Goal: Task Accomplishment & Management: Use online tool/utility

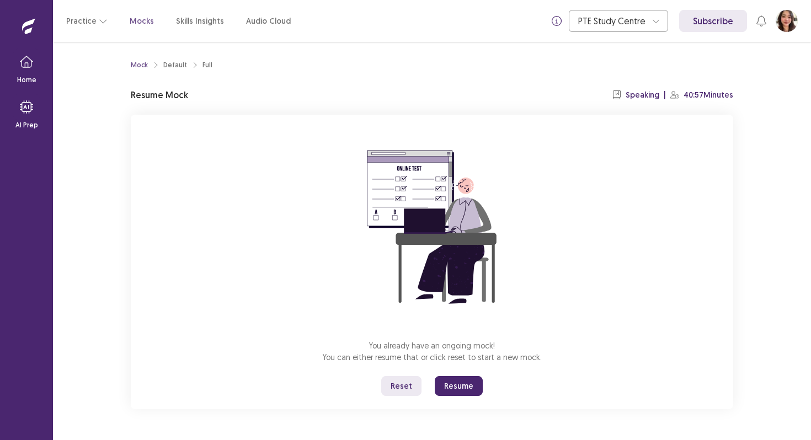
click at [395, 385] on button "Reset" at bounding box center [401, 386] width 40 height 20
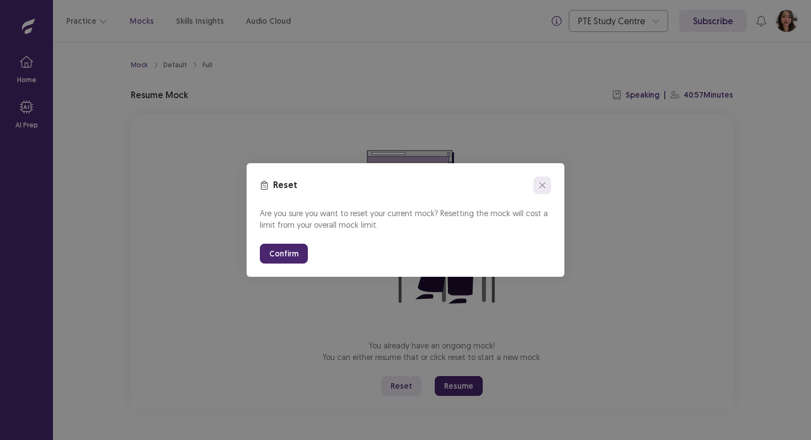
click at [544, 190] on button "close" at bounding box center [543, 186] width 18 height 18
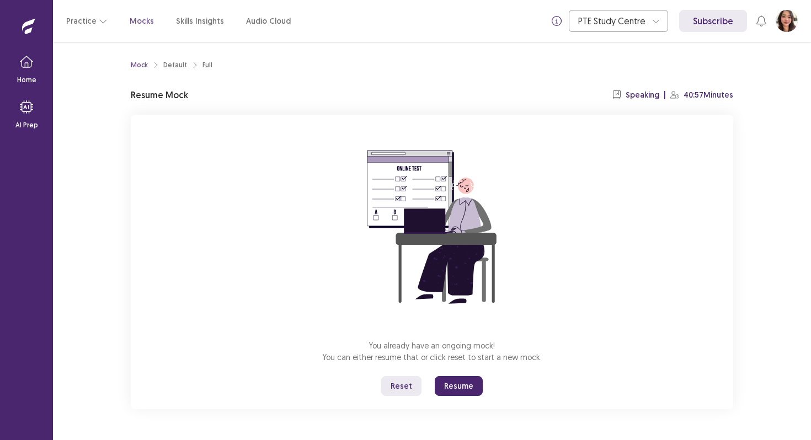
click at [445, 398] on div "You already have an ongoing mock! You can either resume that or click reset to …" at bounding box center [432, 262] width 603 height 295
click at [451, 389] on button "Resume" at bounding box center [459, 386] width 48 height 20
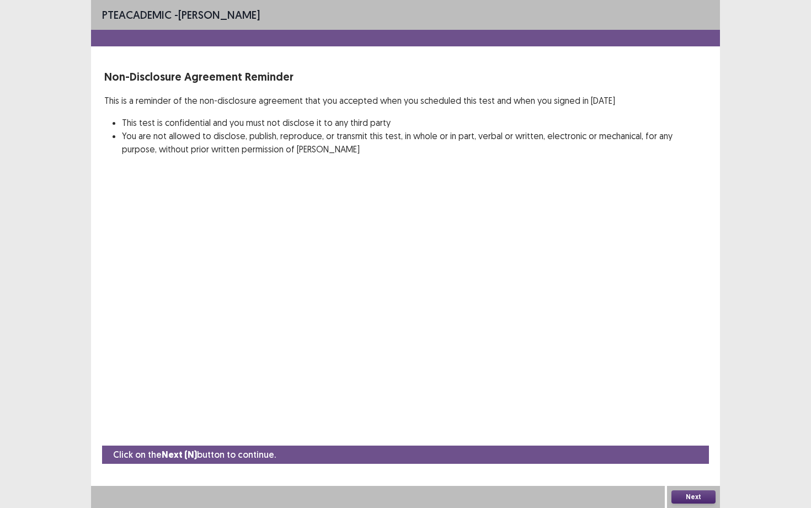
click at [692, 440] on button "Next" at bounding box center [694, 496] width 44 height 13
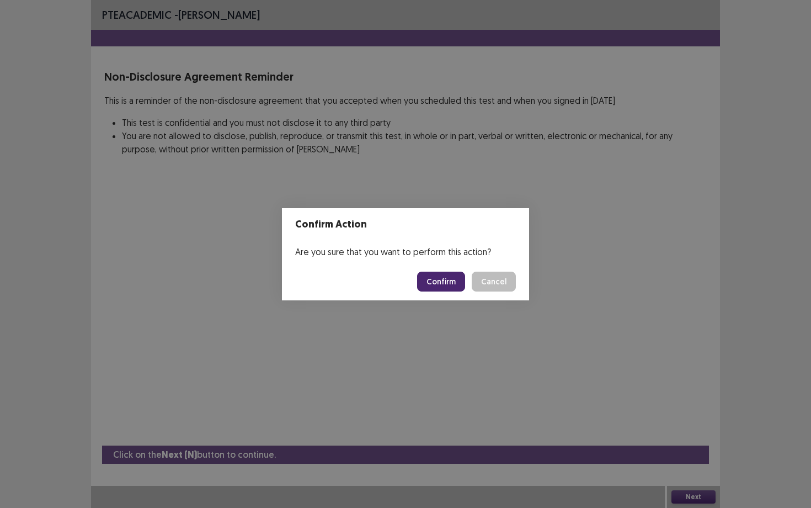
click at [484, 332] on div "Confirm Action Are you sure that you want to perform this action? Confirm Cancel" at bounding box center [405, 254] width 811 height 508
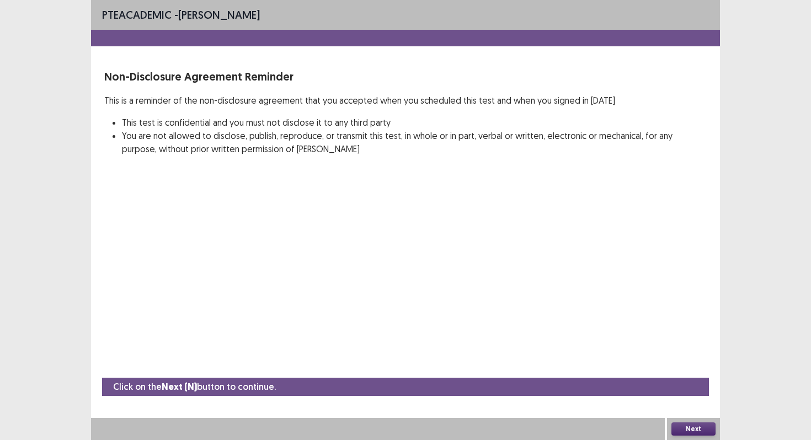
click at [701, 420] on div "Next" at bounding box center [693, 429] width 53 height 22
click at [699, 432] on button "Next" at bounding box center [694, 429] width 44 height 13
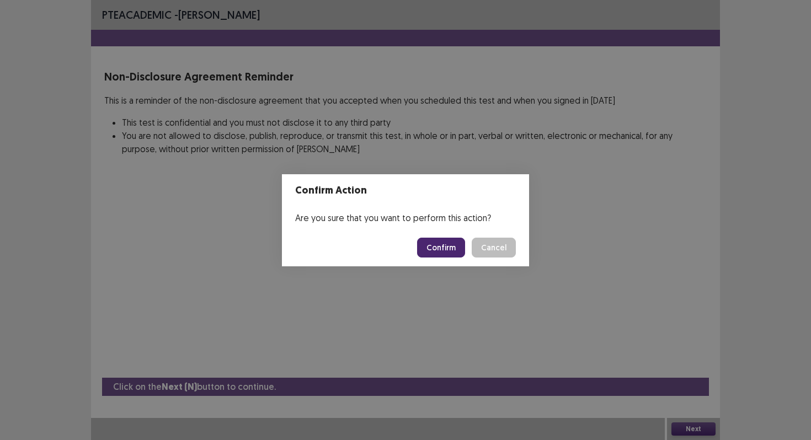
click at [455, 243] on button "Confirm" at bounding box center [441, 248] width 48 height 20
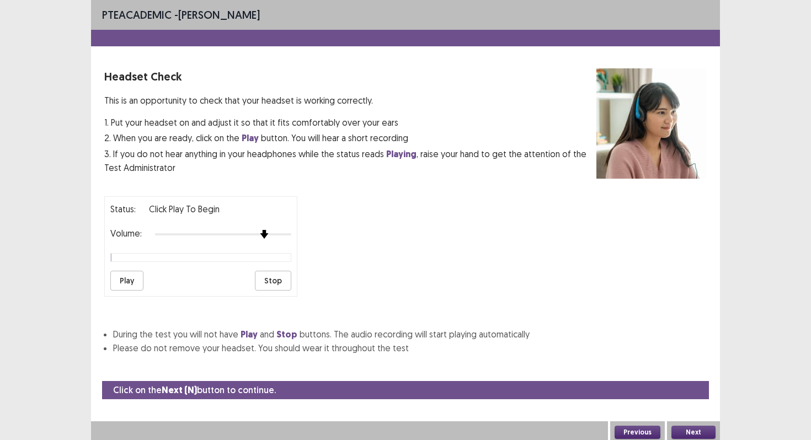
click at [264, 230] on div at bounding box center [223, 234] width 136 height 9
click at [280, 230] on div at bounding box center [223, 234] width 136 height 9
click at [144, 273] on div "Play Stop" at bounding box center [200, 281] width 181 height 20
click at [127, 276] on button "Play" at bounding box center [126, 281] width 33 height 20
click at [289, 230] on div at bounding box center [223, 234] width 136 height 9
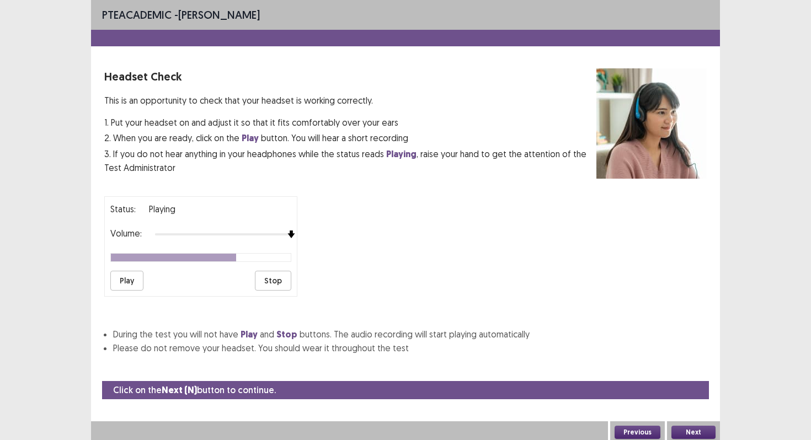
click at [693, 427] on button "Next" at bounding box center [694, 432] width 44 height 13
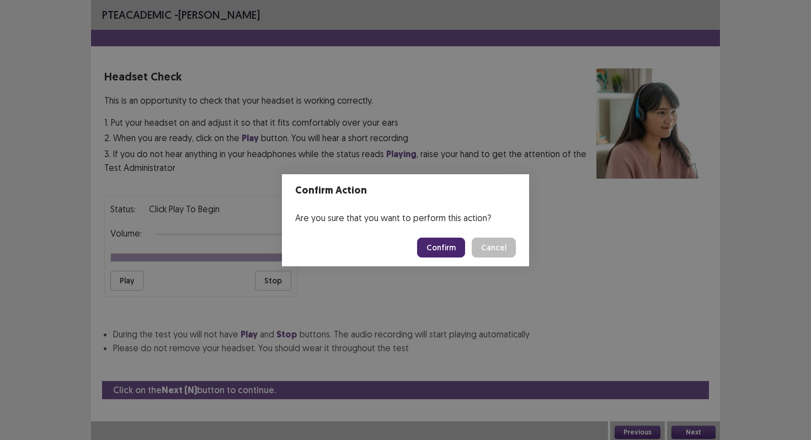
click at [430, 243] on button "Confirm" at bounding box center [441, 248] width 48 height 20
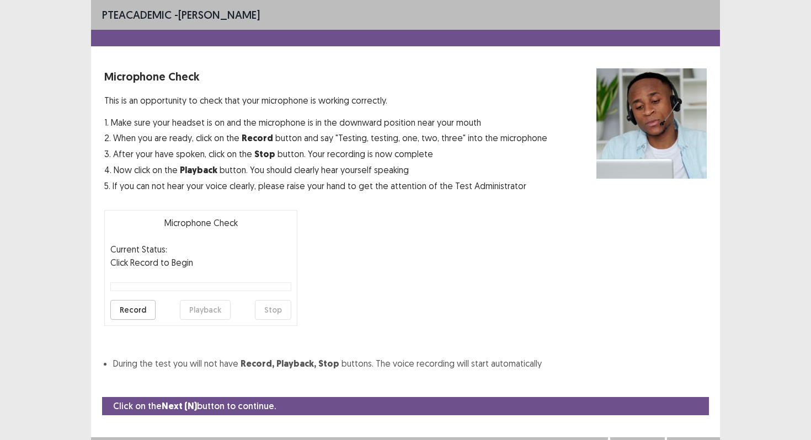
scroll to position [18, 0]
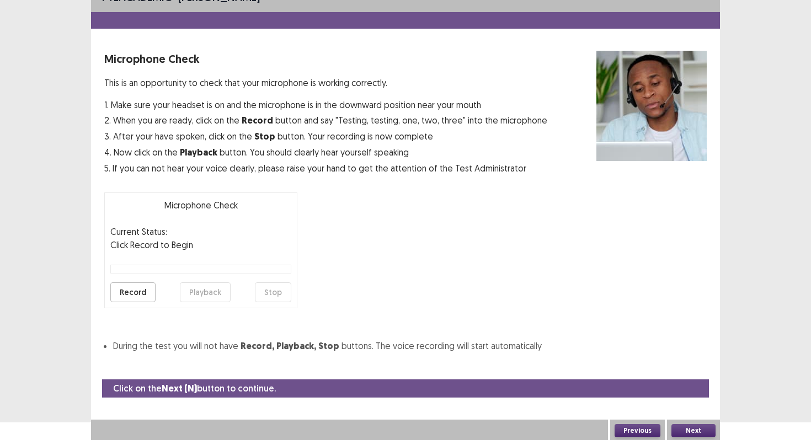
click at [128, 292] on button "Record" at bounding box center [132, 293] width 45 height 20
click at [260, 290] on button "Stop" at bounding box center [273, 293] width 36 height 20
click at [196, 289] on button "Playback" at bounding box center [205, 293] width 51 height 20
click at [707, 434] on button "Next" at bounding box center [694, 430] width 44 height 13
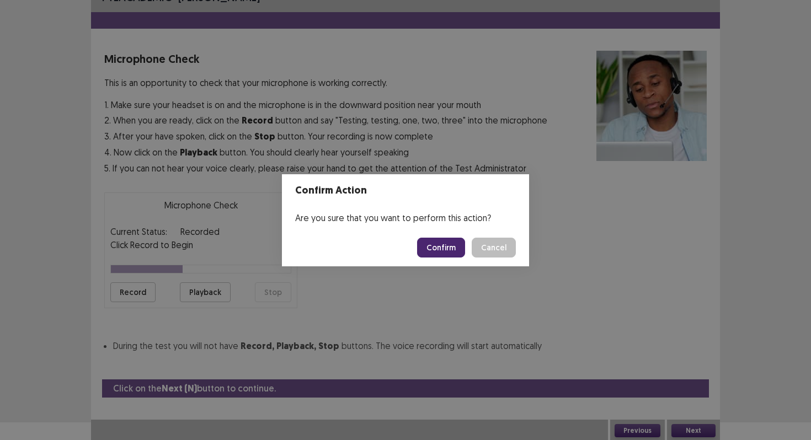
click at [427, 252] on button "Confirm" at bounding box center [441, 248] width 48 height 20
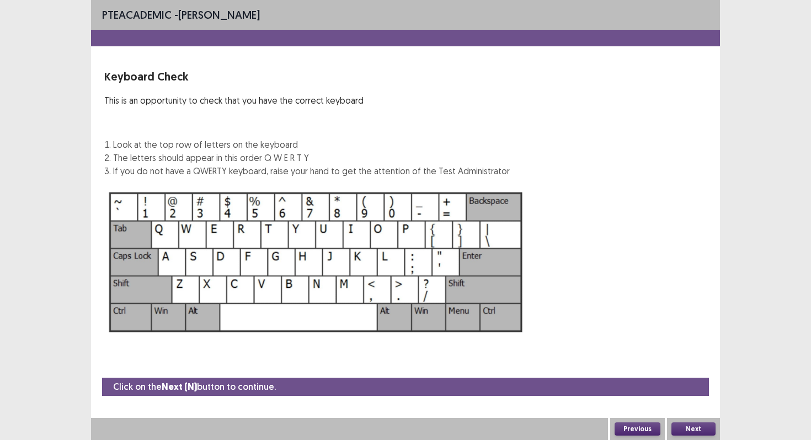
scroll to position [0, 0]
click at [697, 428] on button "Next" at bounding box center [694, 429] width 44 height 13
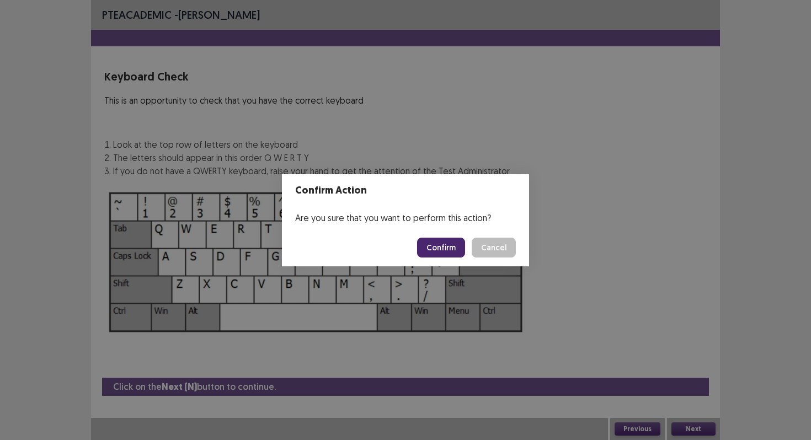
click at [453, 246] on button "Confirm" at bounding box center [441, 248] width 48 height 20
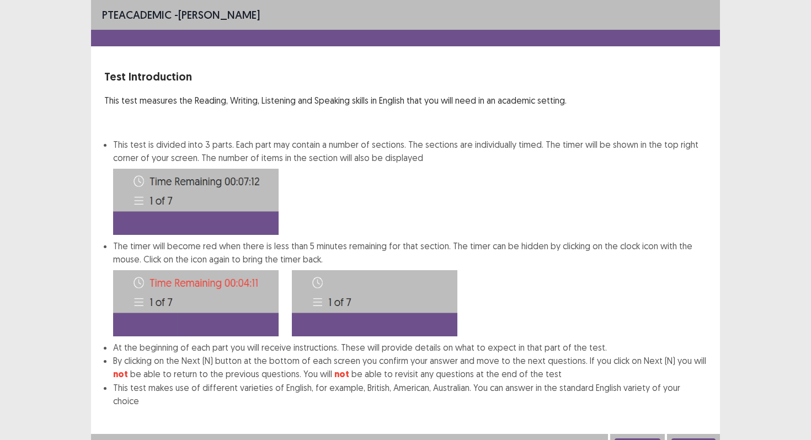
click at [694, 439] on button "Confirm" at bounding box center [694, 445] width 44 height 13
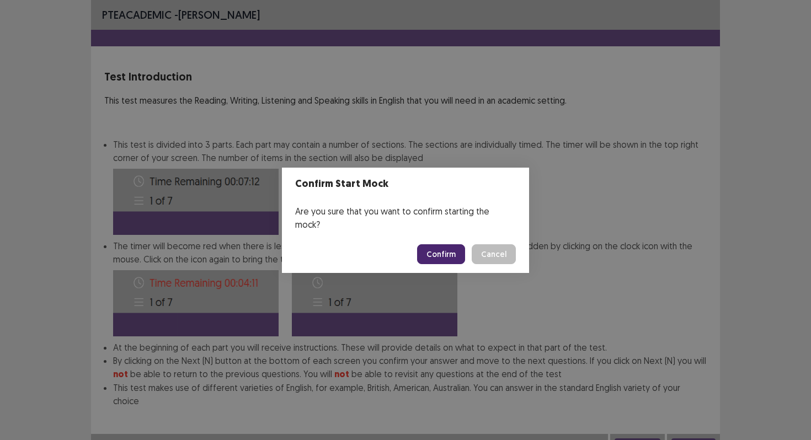
click at [439, 245] on button "Confirm" at bounding box center [441, 254] width 48 height 20
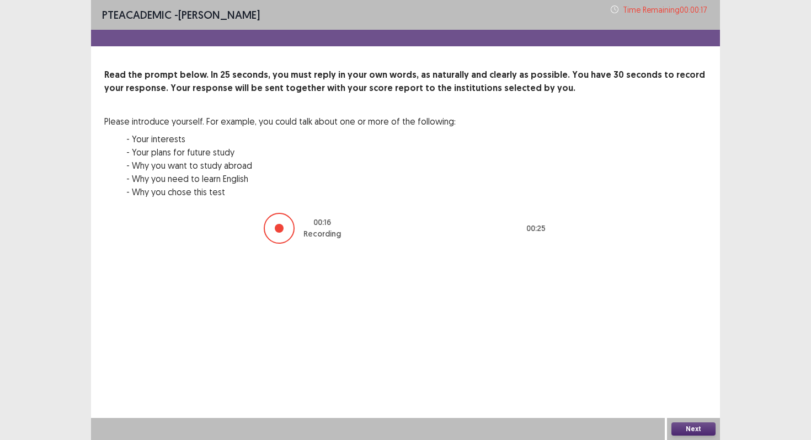
click at [679, 424] on button "Next" at bounding box center [694, 429] width 44 height 13
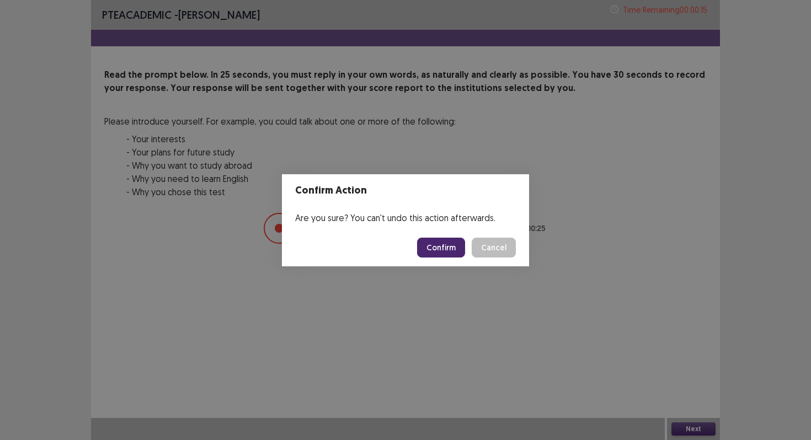
click at [459, 247] on button "Confirm" at bounding box center [441, 248] width 48 height 20
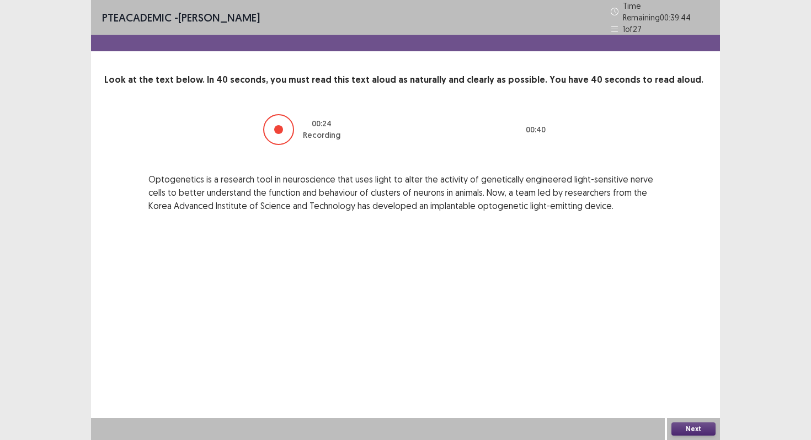
click at [684, 428] on button "Next" at bounding box center [694, 429] width 44 height 13
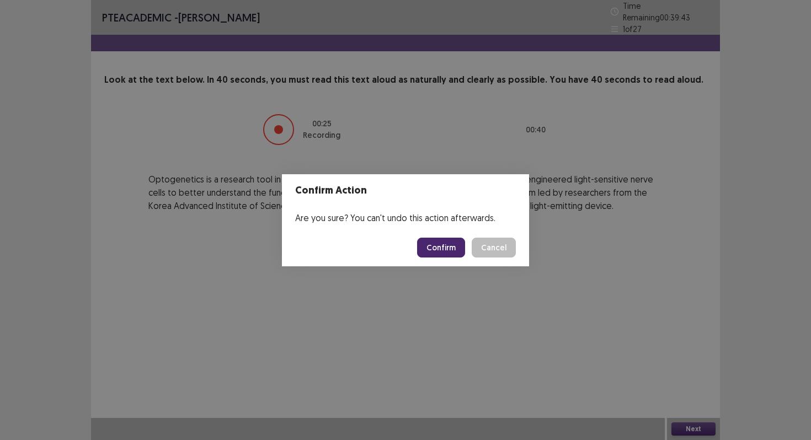
click at [450, 253] on button "Confirm" at bounding box center [441, 248] width 48 height 20
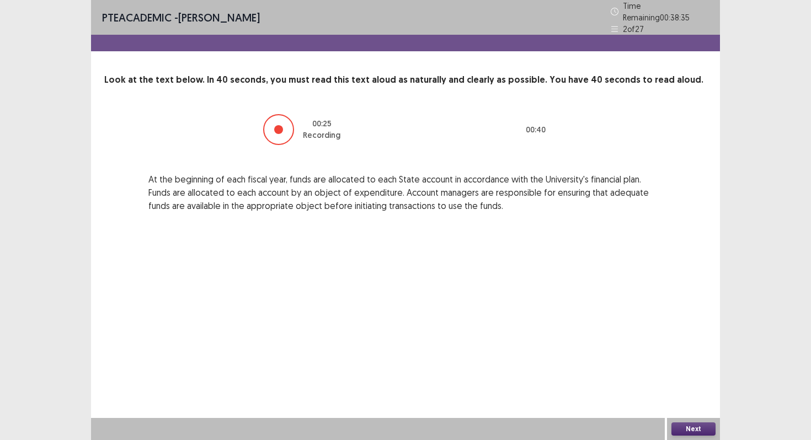
click at [691, 427] on button "Next" at bounding box center [694, 429] width 44 height 13
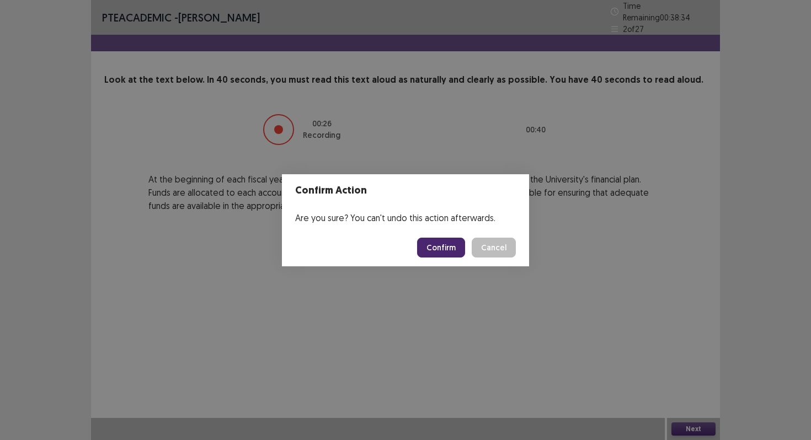
click at [448, 257] on footer "Confirm Cancel" at bounding box center [405, 248] width 247 height 38
click at [449, 242] on button "Confirm" at bounding box center [441, 248] width 48 height 20
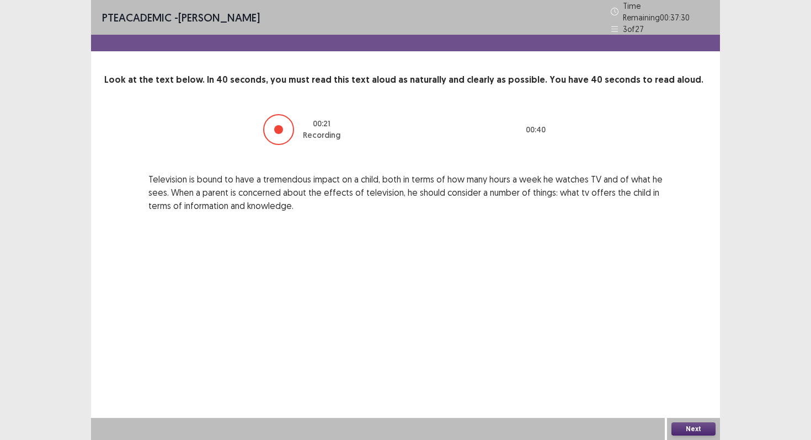
click at [685, 425] on button "Next" at bounding box center [694, 429] width 44 height 13
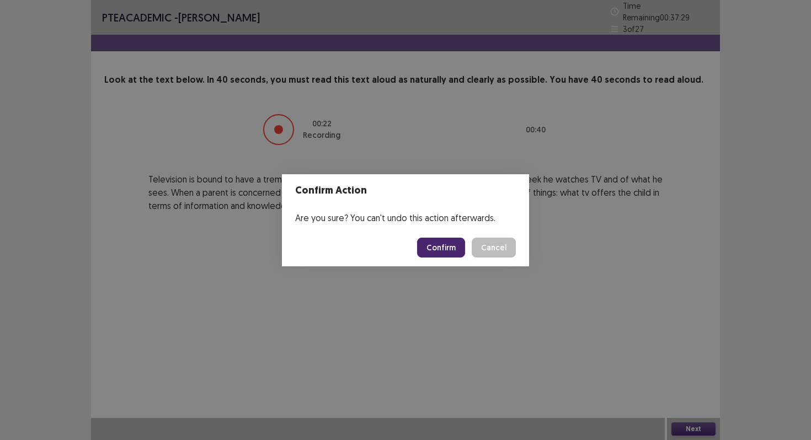
click at [465, 254] on button "Confirm" at bounding box center [441, 248] width 48 height 20
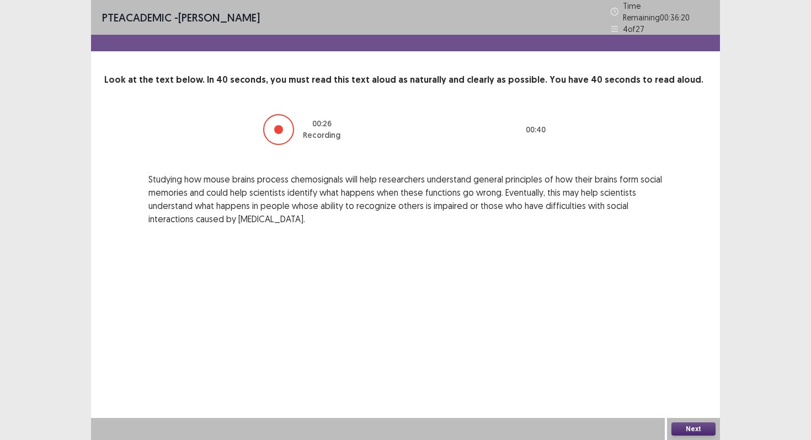
click at [701, 428] on button "Next" at bounding box center [694, 429] width 44 height 13
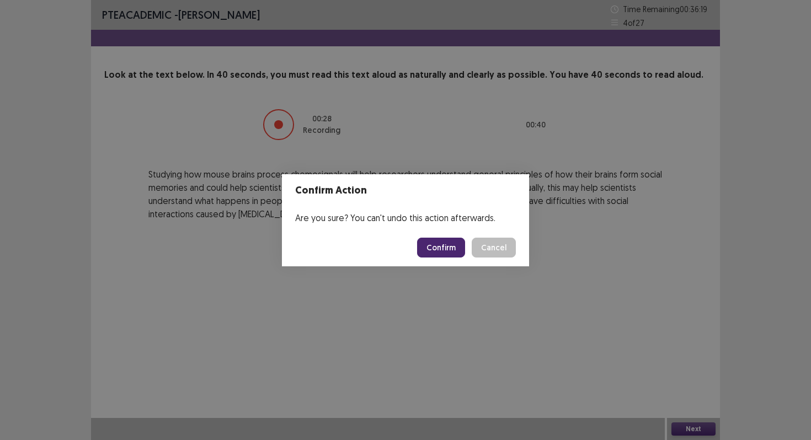
click at [462, 246] on button "Confirm" at bounding box center [441, 248] width 48 height 20
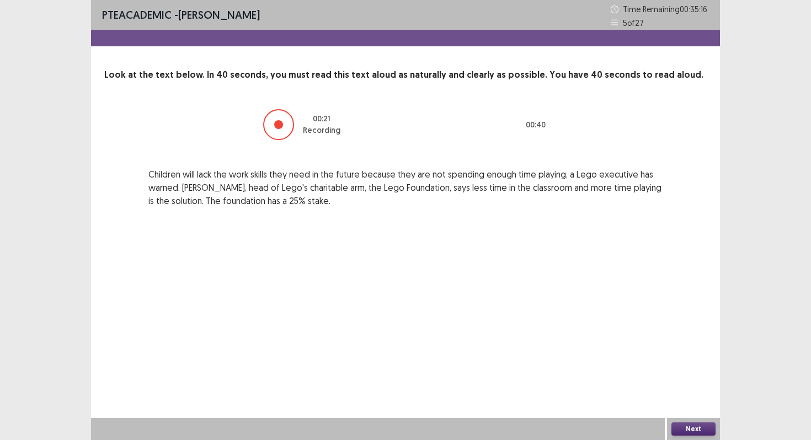
click at [699, 429] on button "Next" at bounding box center [694, 429] width 44 height 13
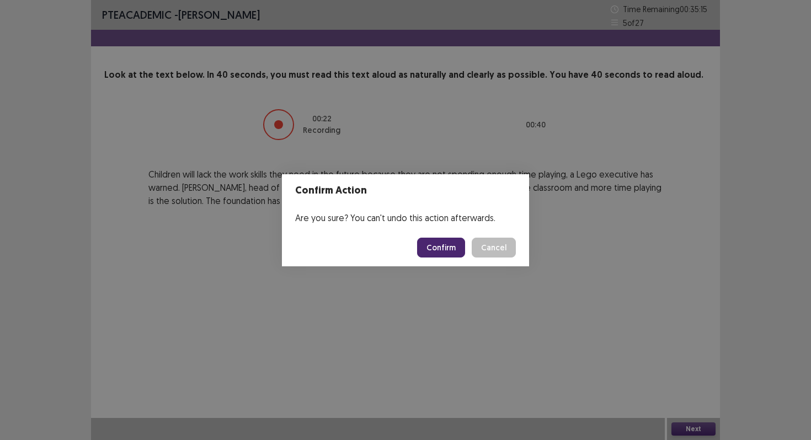
click at [435, 252] on button "Confirm" at bounding box center [441, 248] width 48 height 20
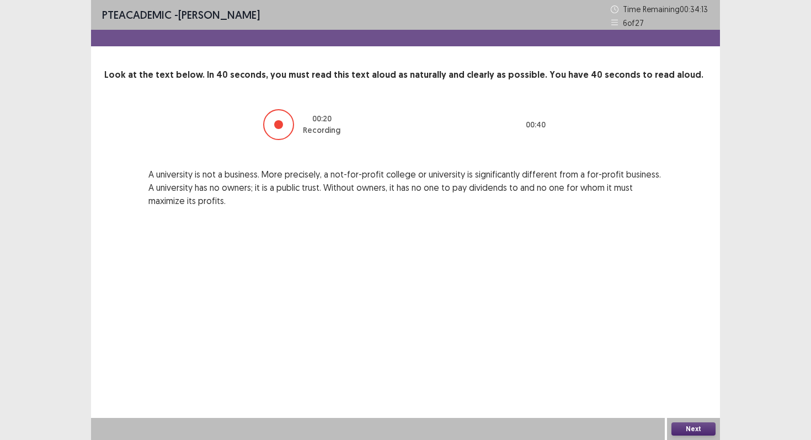
click at [698, 430] on button "Next" at bounding box center [694, 429] width 44 height 13
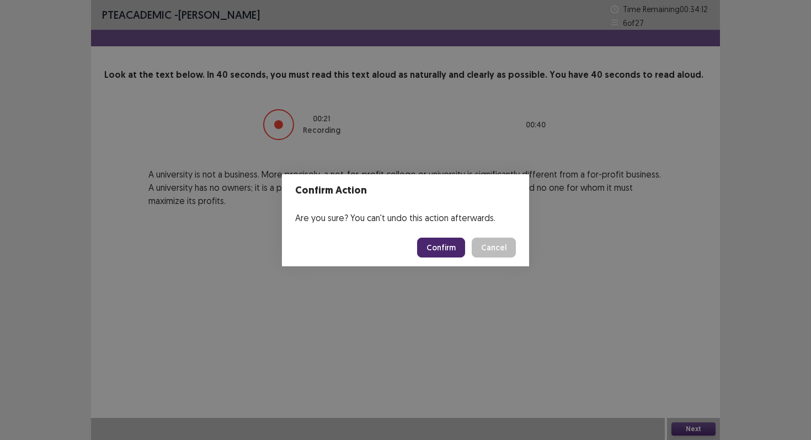
click at [463, 249] on button "Confirm" at bounding box center [441, 248] width 48 height 20
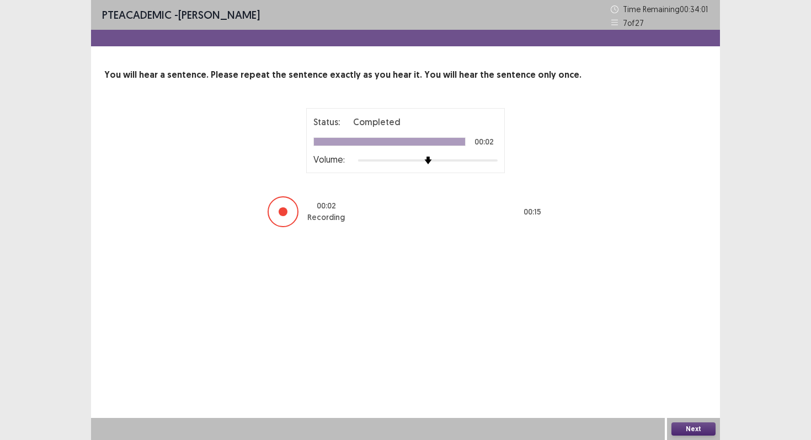
click at [689, 431] on button "Next" at bounding box center [694, 429] width 44 height 13
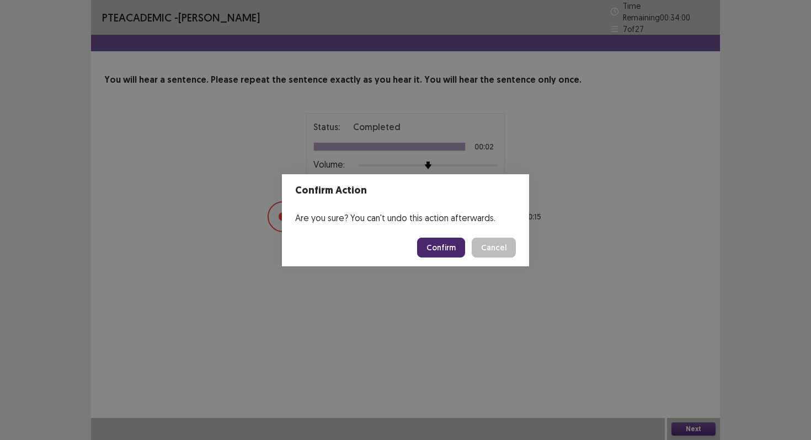
click at [434, 250] on button "Confirm" at bounding box center [441, 248] width 48 height 20
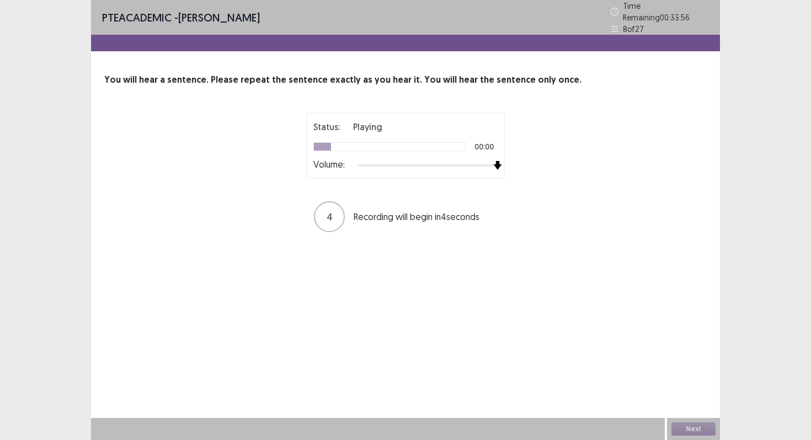
click at [492, 162] on div at bounding box center [428, 165] width 140 height 9
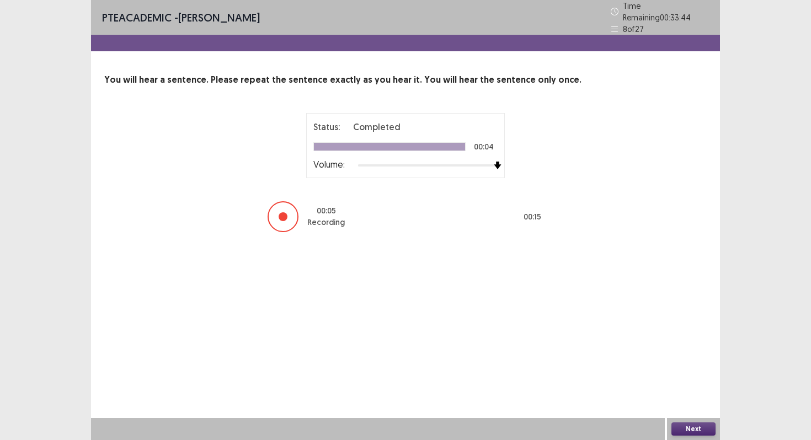
click at [703, 434] on button "Next" at bounding box center [694, 429] width 44 height 13
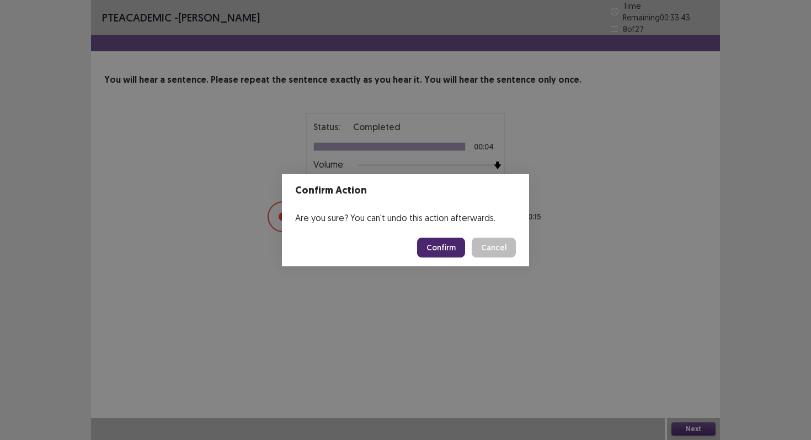
click at [437, 245] on button "Confirm" at bounding box center [441, 248] width 48 height 20
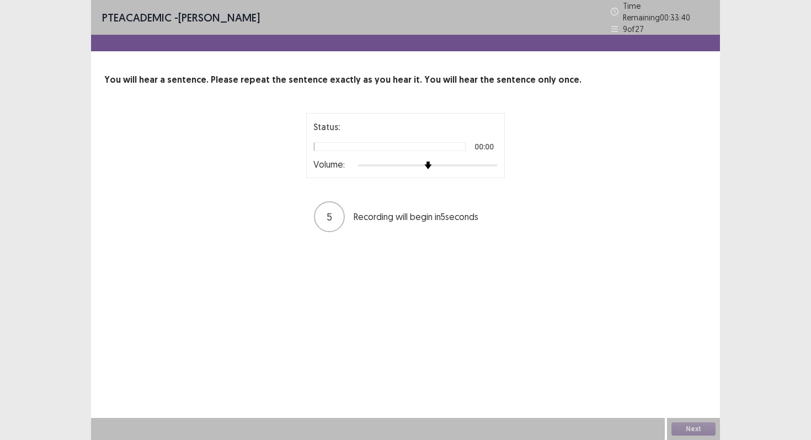
click at [501, 159] on div "Status: 00:00 Volume:" at bounding box center [405, 145] width 199 height 65
click at [496, 161] on div at bounding box center [428, 165] width 140 height 9
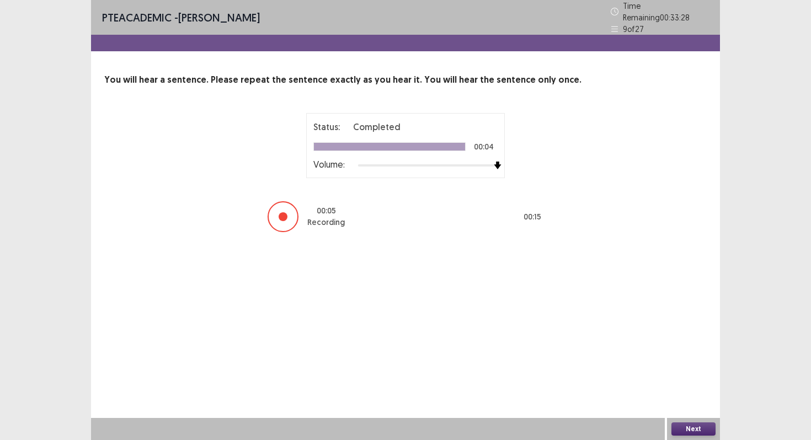
click at [682, 426] on button "Next" at bounding box center [694, 429] width 44 height 13
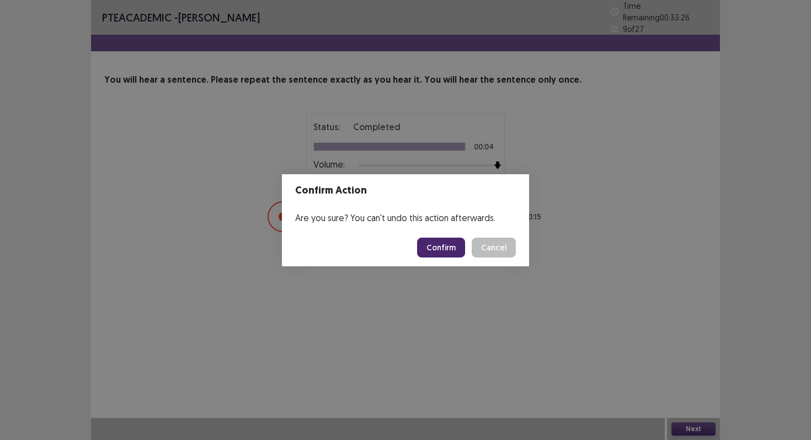
click at [444, 244] on button "Confirm" at bounding box center [441, 248] width 48 height 20
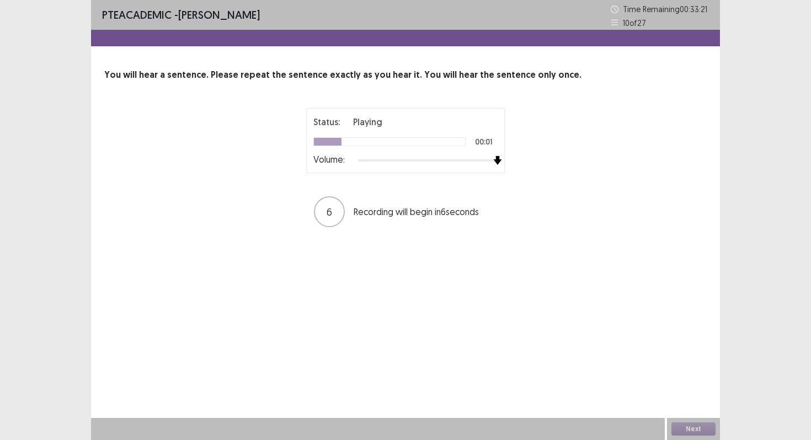
click at [497, 161] on div at bounding box center [428, 160] width 140 height 9
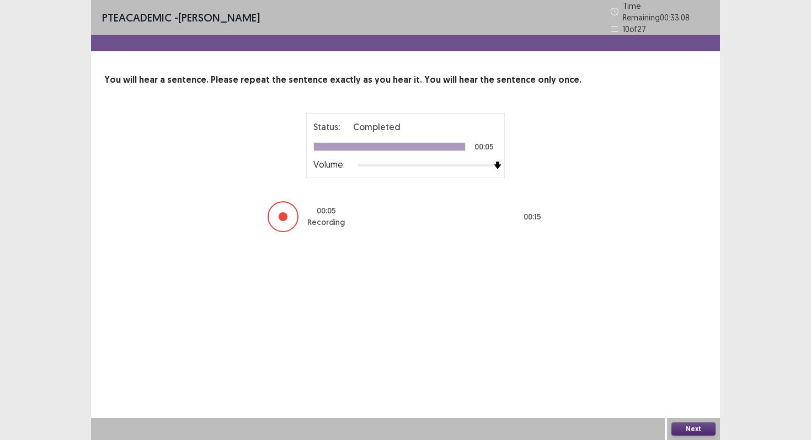
click at [706, 431] on button "Next" at bounding box center [694, 429] width 44 height 13
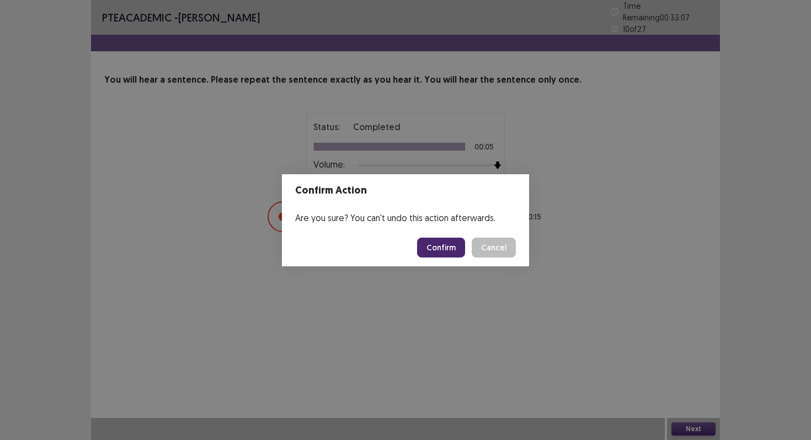
click at [453, 246] on button "Confirm" at bounding box center [441, 248] width 48 height 20
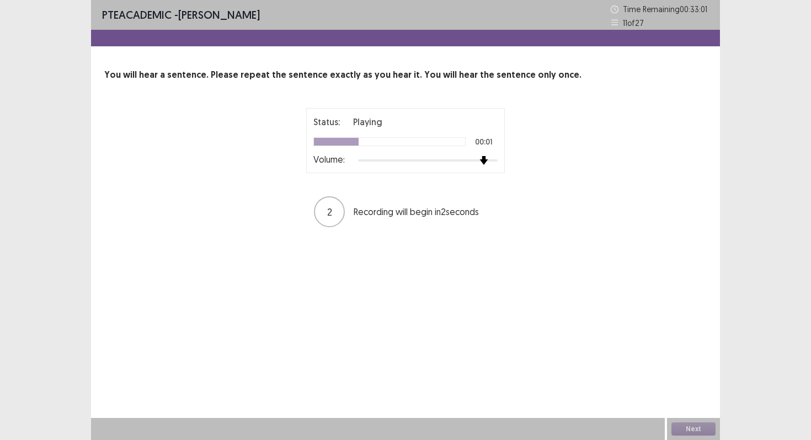
click at [486, 162] on div at bounding box center [428, 160] width 140 height 9
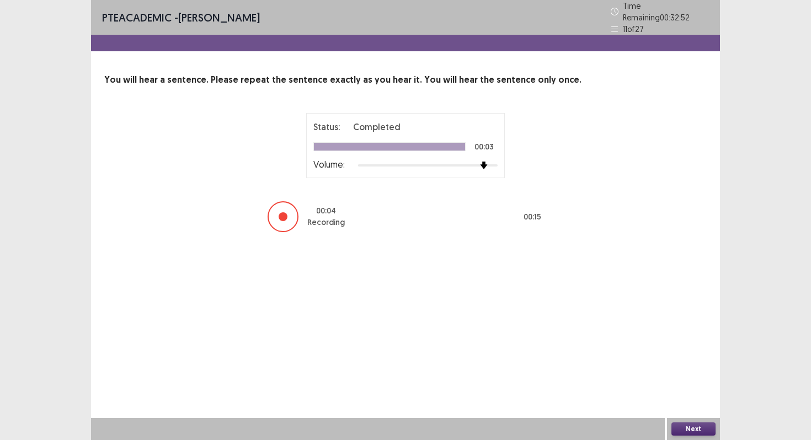
click at [695, 440] on div "Next" at bounding box center [693, 429] width 53 height 22
click at [695, 432] on button "Next" at bounding box center [694, 429] width 44 height 13
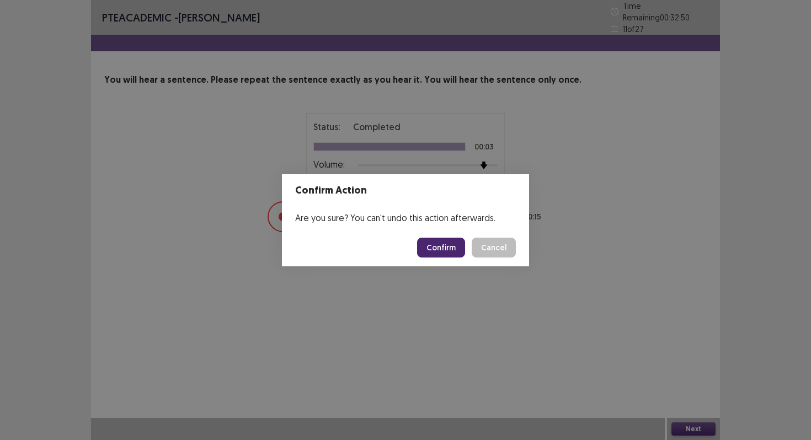
click at [453, 242] on button "Confirm" at bounding box center [441, 248] width 48 height 20
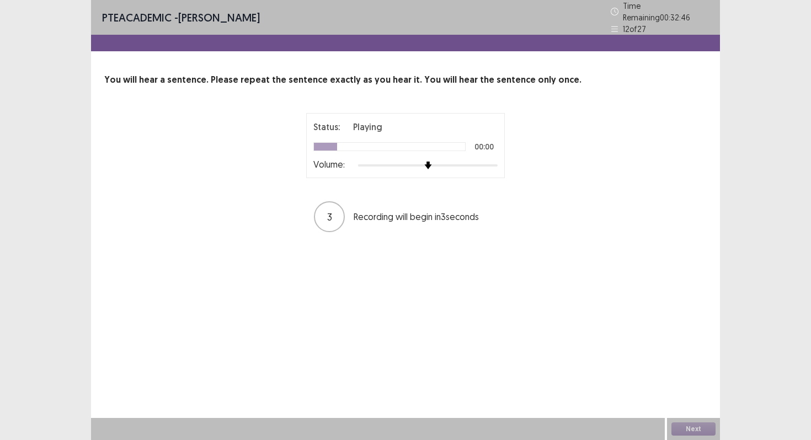
click at [491, 161] on div at bounding box center [428, 165] width 140 height 9
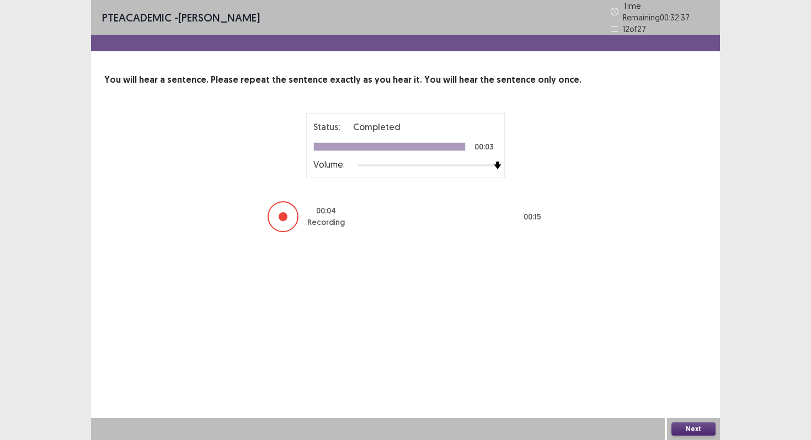
click at [694, 425] on button "Next" at bounding box center [694, 429] width 44 height 13
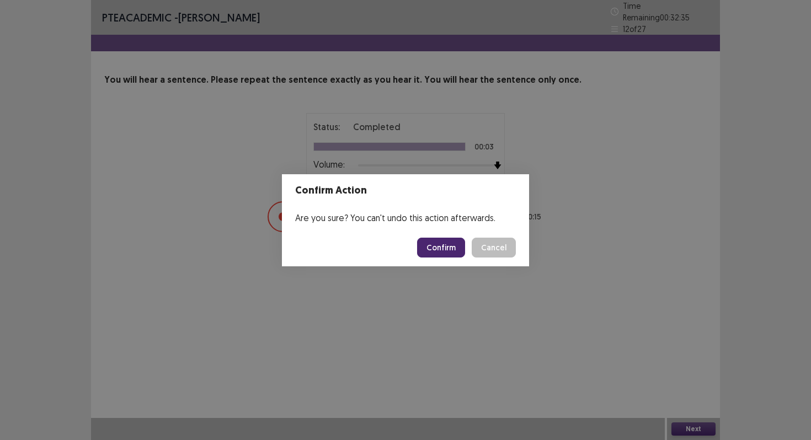
click at [451, 247] on button "Confirm" at bounding box center [441, 248] width 48 height 20
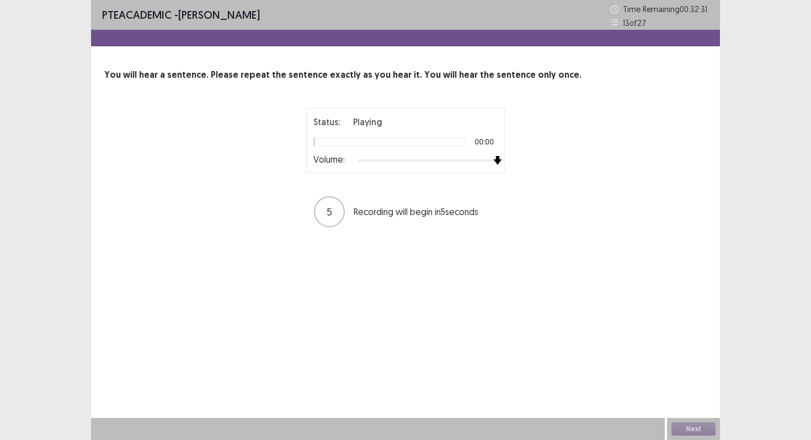
click at [494, 162] on div at bounding box center [428, 160] width 140 height 9
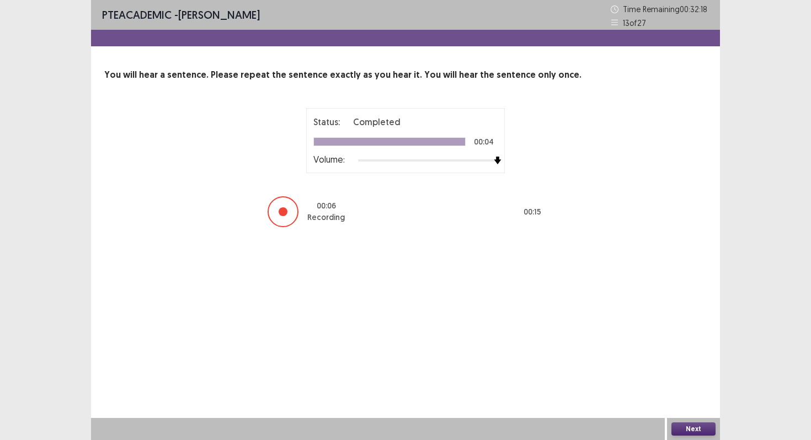
click at [691, 434] on button "Next" at bounding box center [694, 429] width 44 height 13
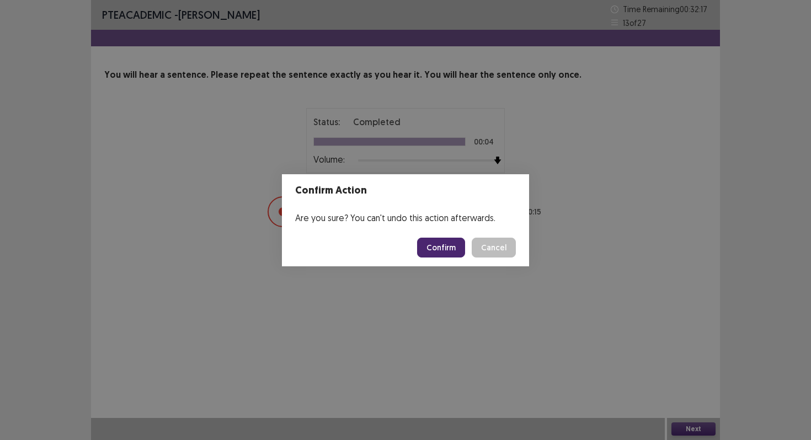
click at [440, 250] on button "Confirm" at bounding box center [441, 248] width 48 height 20
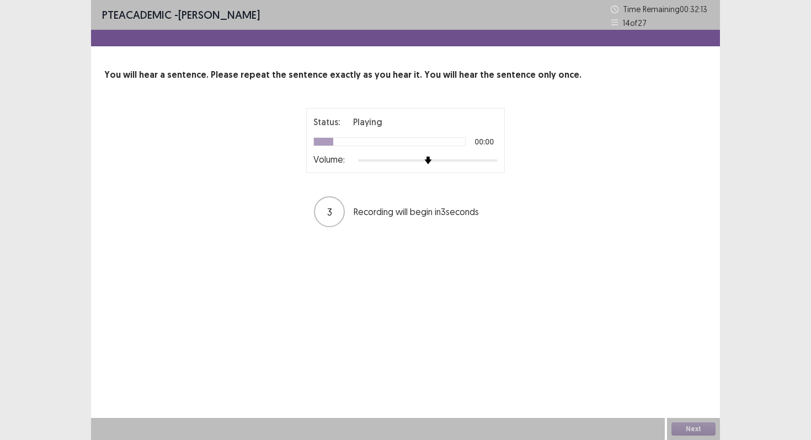
click at [472, 160] on div at bounding box center [428, 160] width 140 height 9
click at [486, 162] on div at bounding box center [428, 160] width 140 height 9
click at [495, 161] on div at bounding box center [428, 160] width 140 height 9
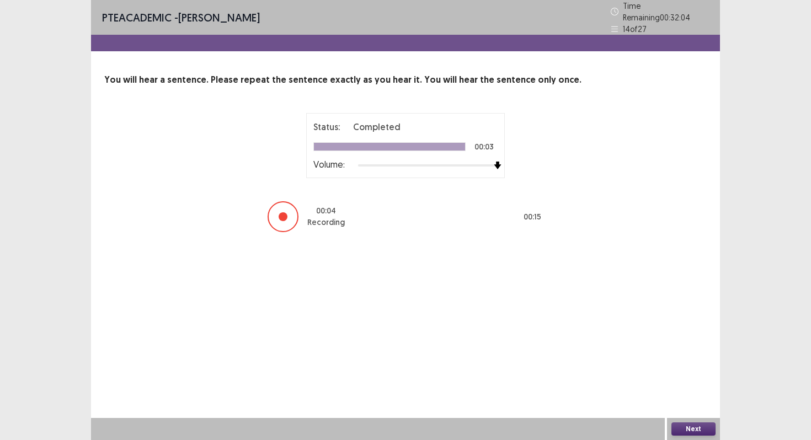
click at [694, 433] on button "Next" at bounding box center [694, 429] width 44 height 13
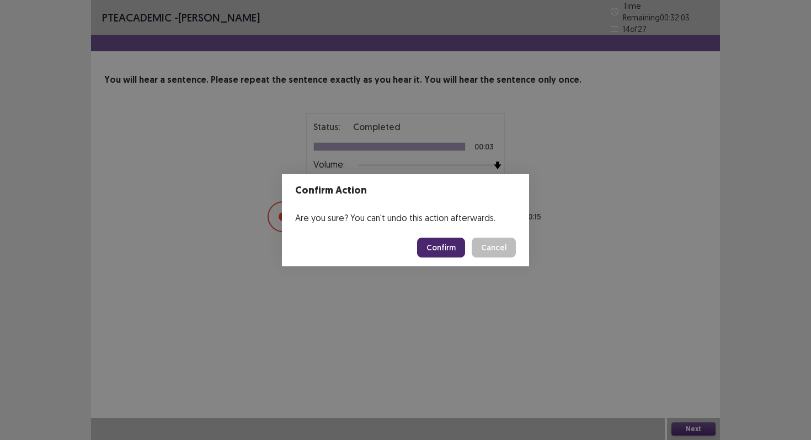
click at [454, 247] on button "Confirm" at bounding box center [441, 248] width 48 height 20
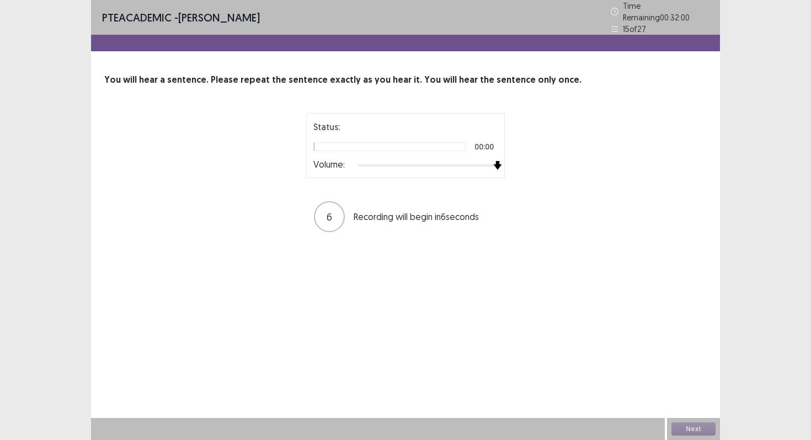
click at [492, 161] on div at bounding box center [428, 165] width 140 height 9
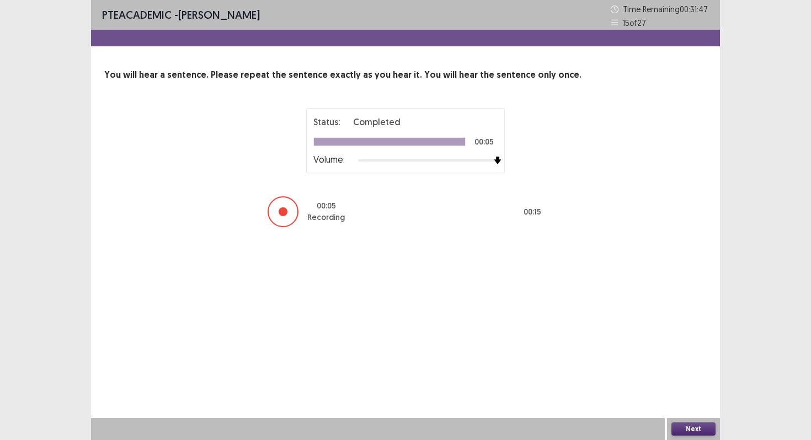
click at [683, 430] on button "Next" at bounding box center [694, 429] width 44 height 13
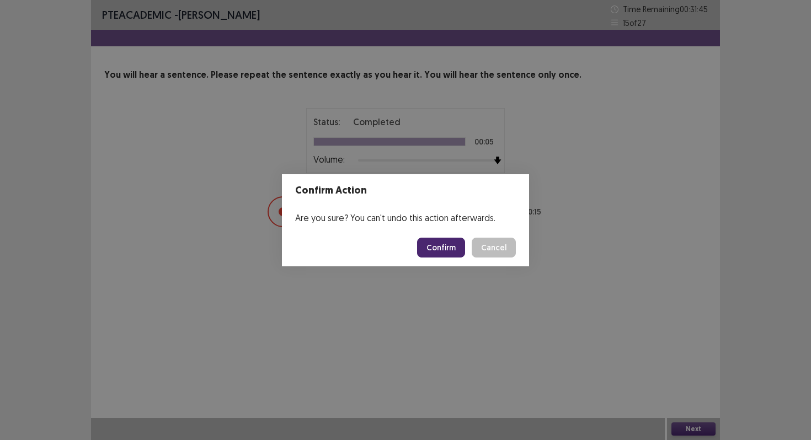
click at [429, 242] on button "Confirm" at bounding box center [441, 248] width 48 height 20
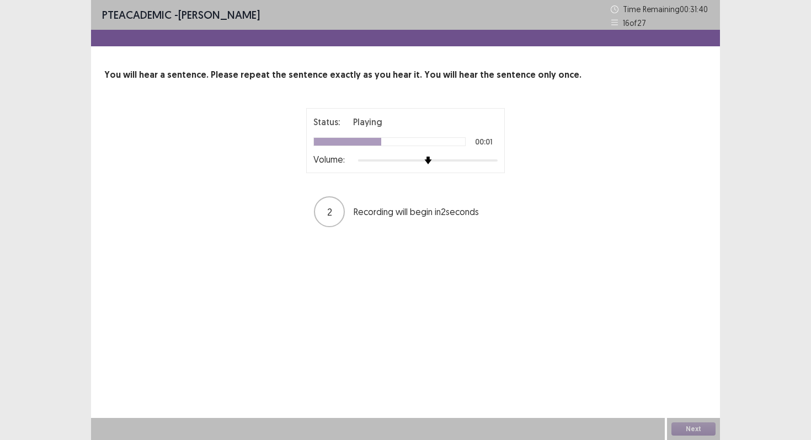
click at [473, 157] on div at bounding box center [428, 160] width 140 height 9
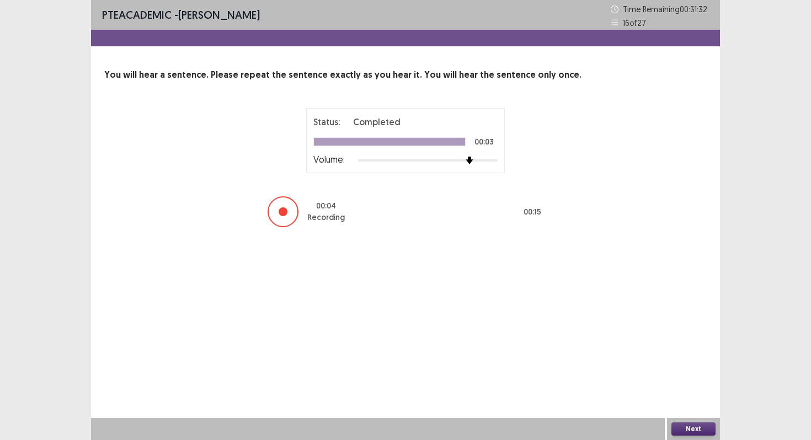
click at [678, 433] on button "Next" at bounding box center [694, 429] width 44 height 13
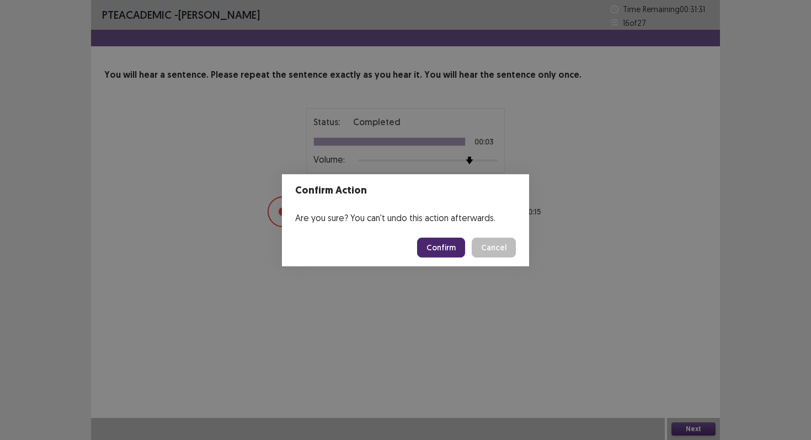
click at [441, 246] on button "Confirm" at bounding box center [441, 248] width 48 height 20
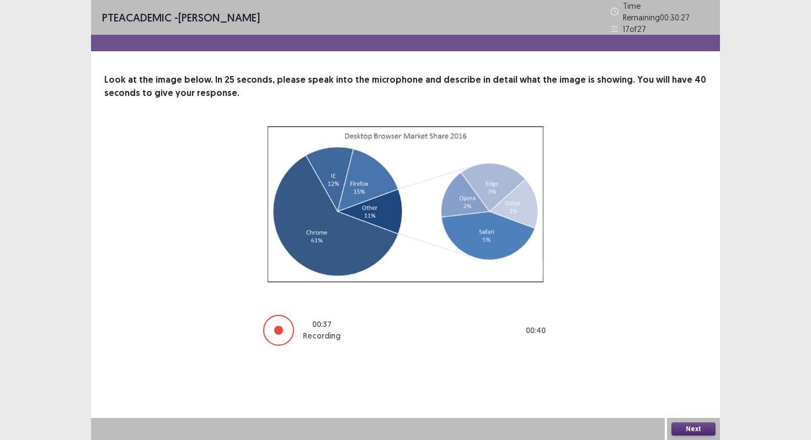
click at [685, 425] on button "Next" at bounding box center [694, 429] width 44 height 13
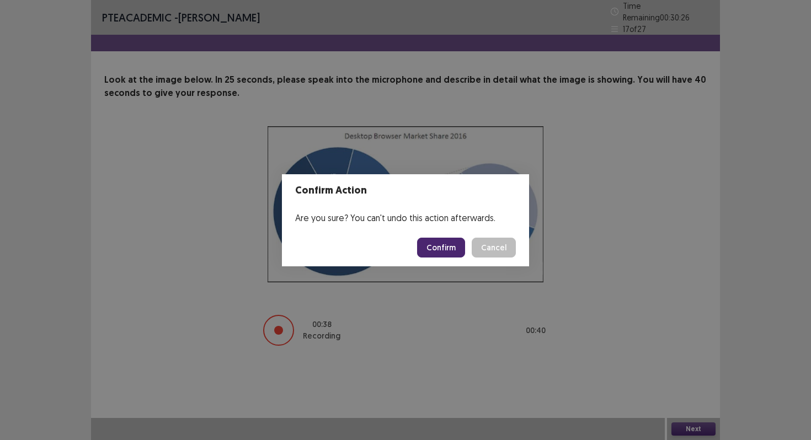
click at [464, 250] on button "Confirm" at bounding box center [441, 248] width 48 height 20
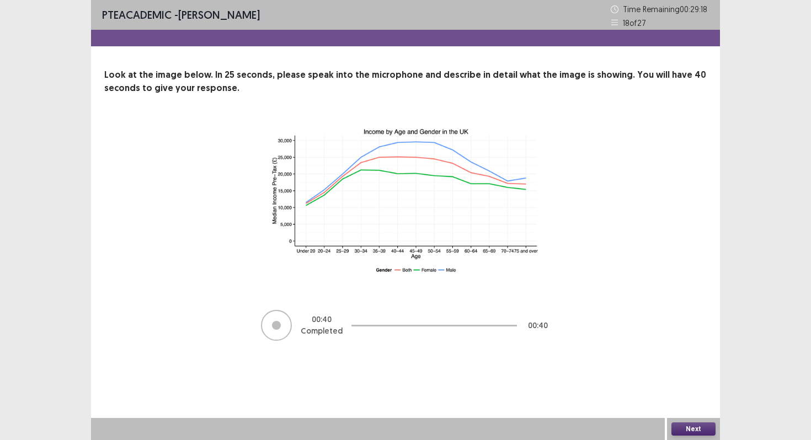
click at [676, 428] on button "Next" at bounding box center [694, 429] width 44 height 13
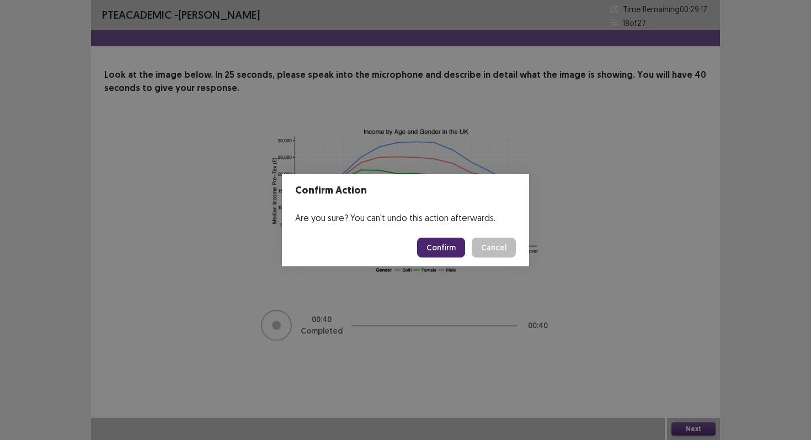
click at [447, 249] on button "Confirm" at bounding box center [441, 248] width 48 height 20
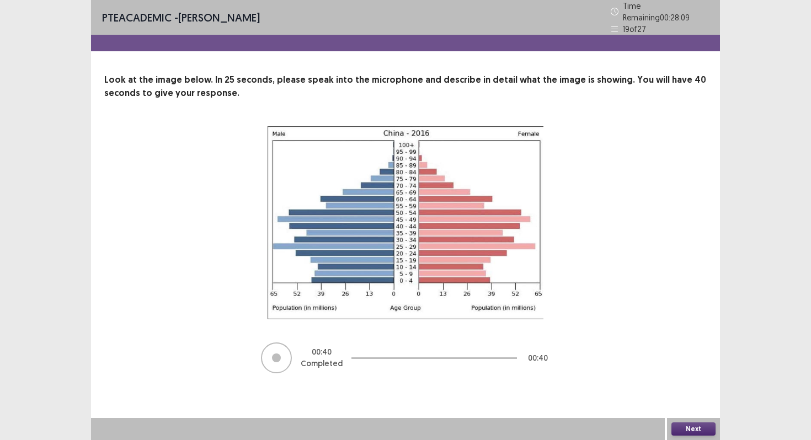
click at [684, 435] on button "Next" at bounding box center [694, 429] width 44 height 13
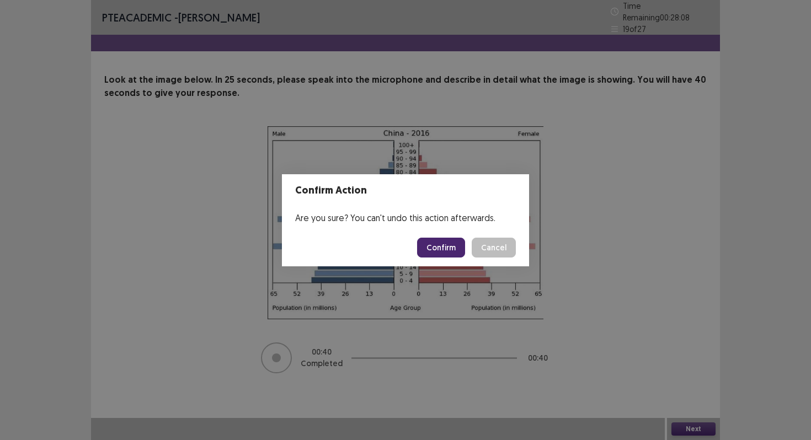
click at [465, 251] on button "Confirm" at bounding box center [441, 248] width 48 height 20
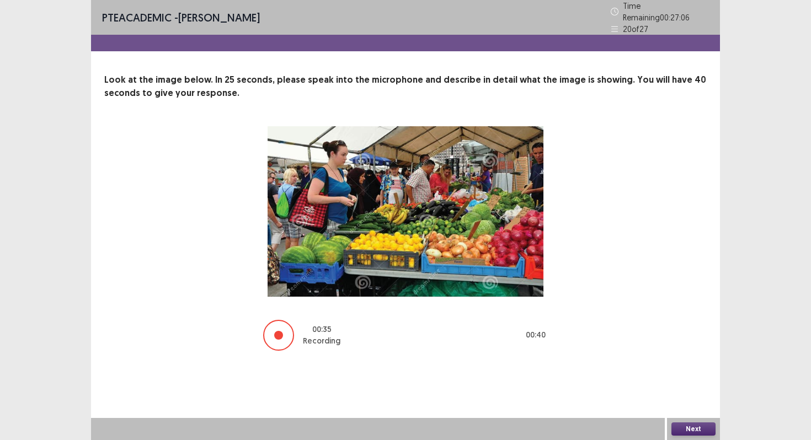
click at [705, 432] on button "Next" at bounding box center [694, 429] width 44 height 13
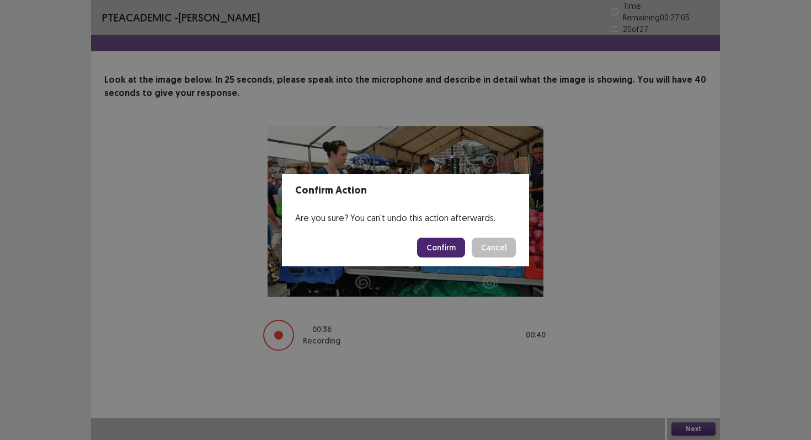
click at [461, 247] on button "Confirm" at bounding box center [441, 248] width 48 height 20
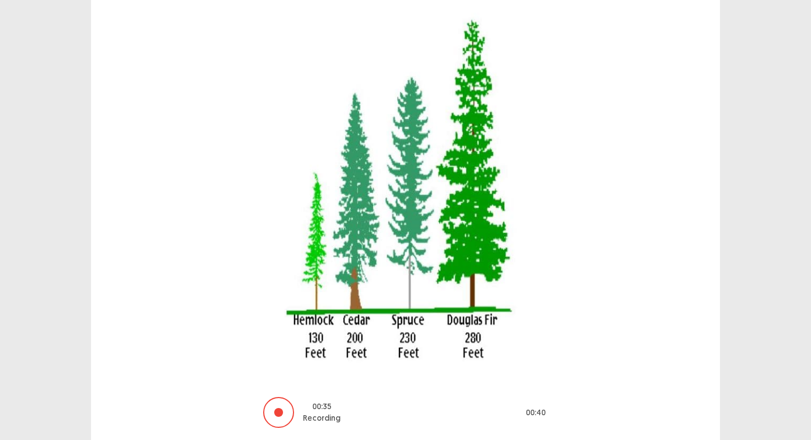
scroll to position [146, 0]
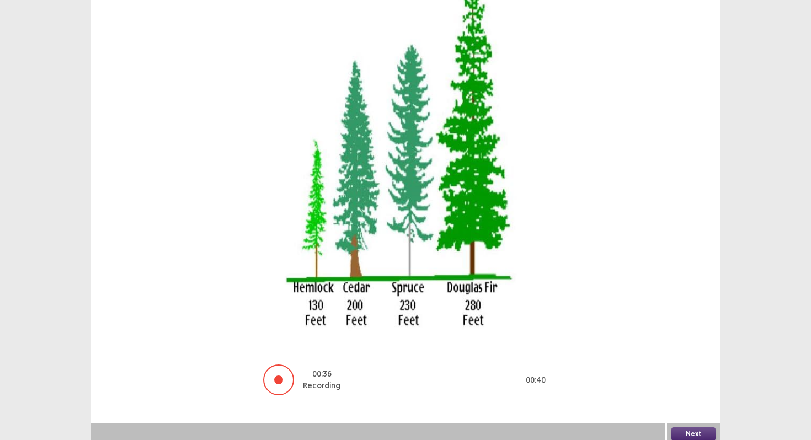
click at [705, 428] on button "Next" at bounding box center [694, 434] width 44 height 13
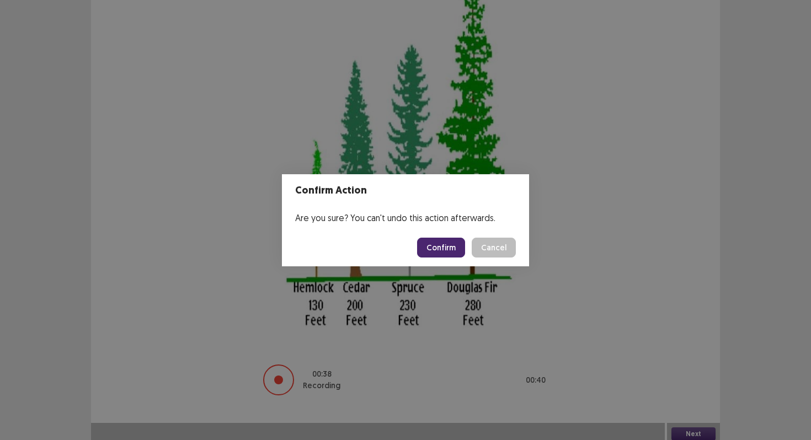
click at [464, 247] on button "Confirm" at bounding box center [441, 248] width 48 height 20
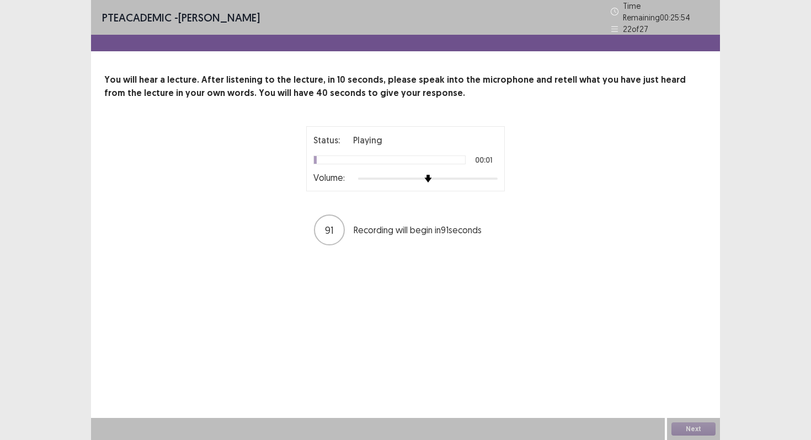
click at [477, 174] on div at bounding box center [428, 178] width 140 height 9
click at [492, 174] on div at bounding box center [428, 178] width 140 height 9
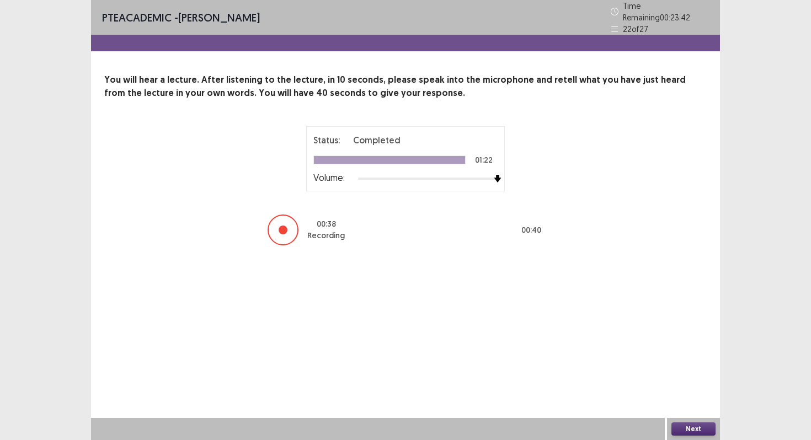
click at [705, 426] on button "Next" at bounding box center [694, 429] width 44 height 13
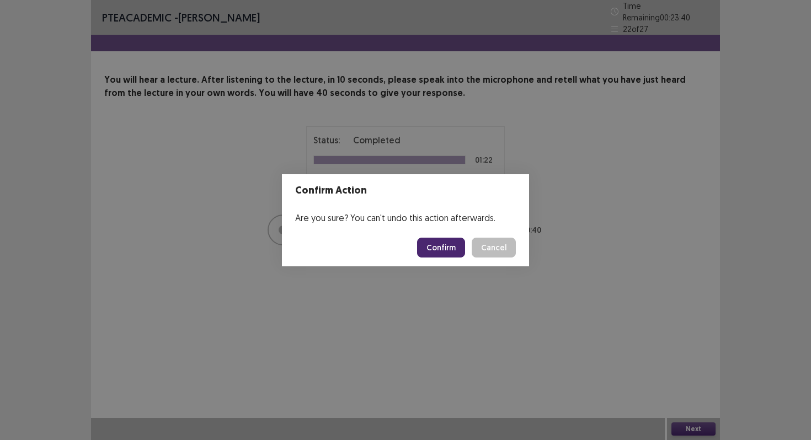
click at [440, 245] on button "Confirm" at bounding box center [441, 248] width 48 height 20
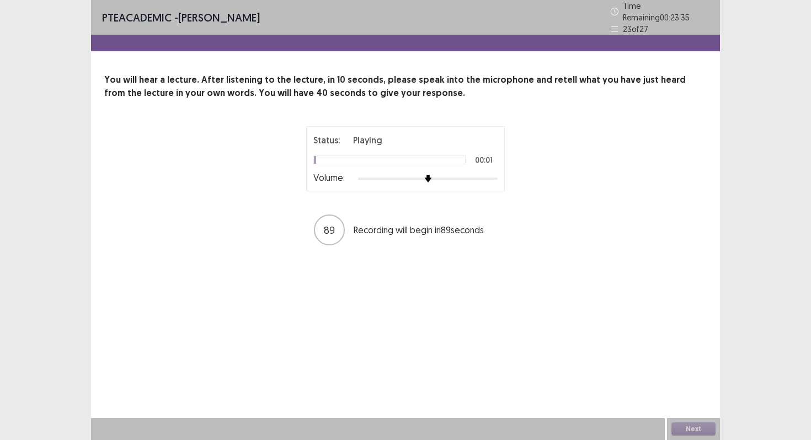
click at [492, 174] on div at bounding box center [428, 178] width 140 height 9
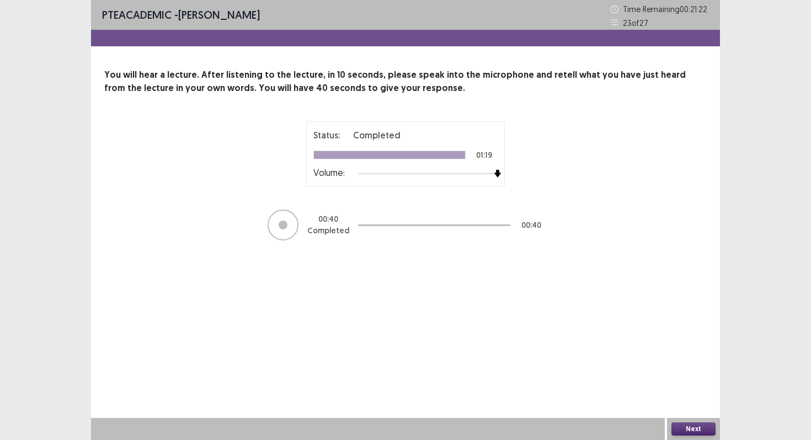
click at [684, 429] on button "Next" at bounding box center [694, 429] width 44 height 13
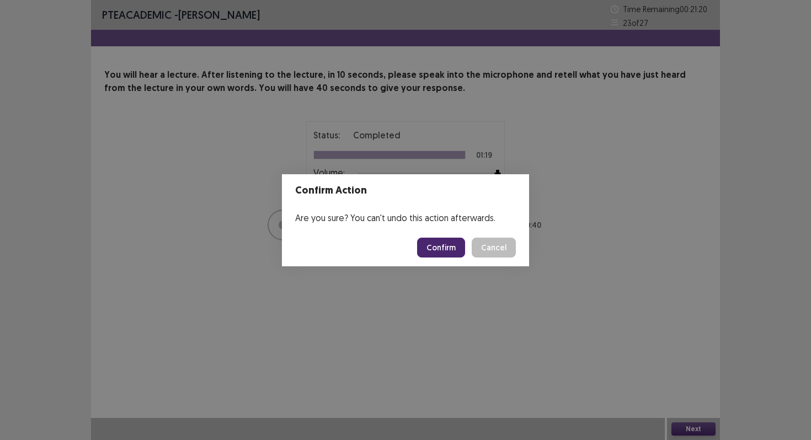
click at [458, 248] on button "Confirm" at bounding box center [441, 248] width 48 height 20
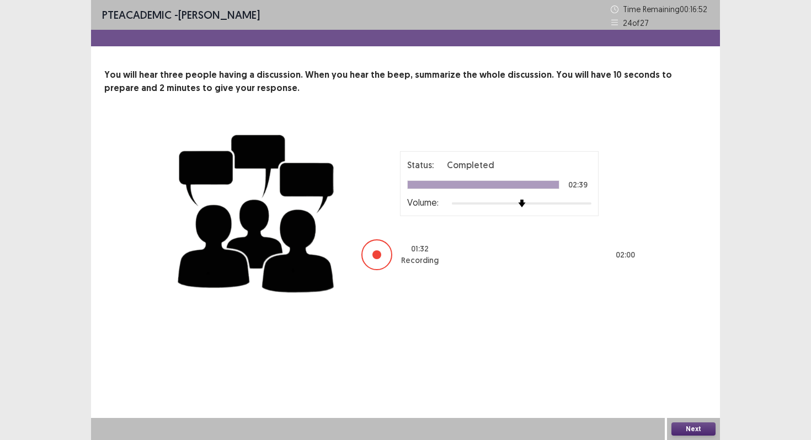
click at [692, 429] on button "Next" at bounding box center [694, 429] width 44 height 13
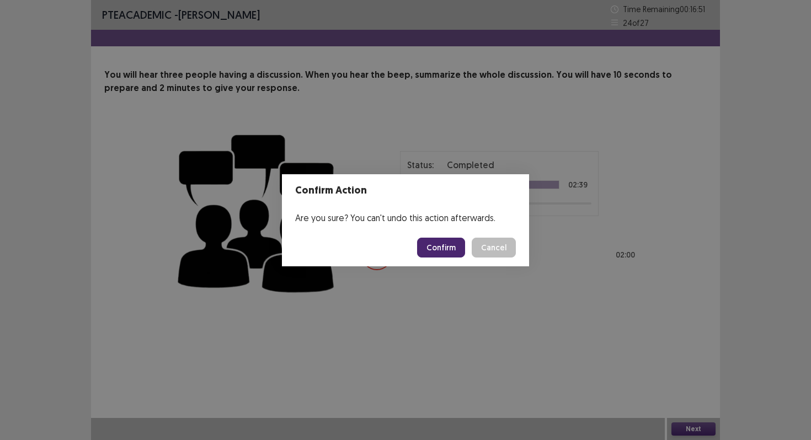
click at [456, 250] on button "Confirm" at bounding box center [441, 248] width 48 height 20
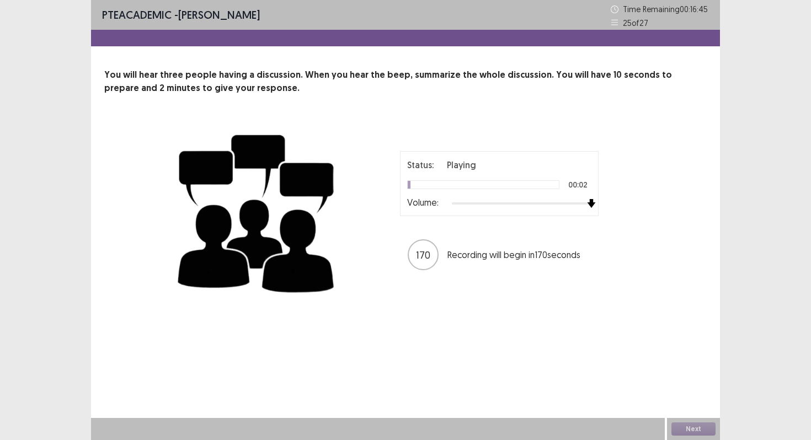
click at [587, 206] on div at bounding box center [522, 203] width 140 height 9
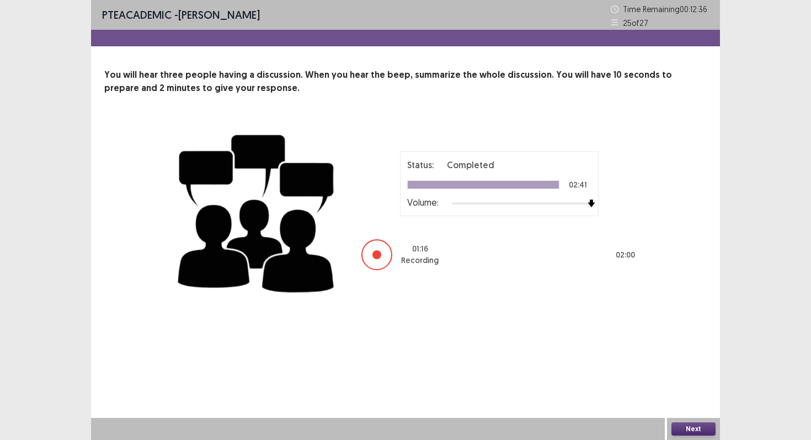
click at [703, 426] on button "Next" at bounding box center [694, 429] width 44 height 13
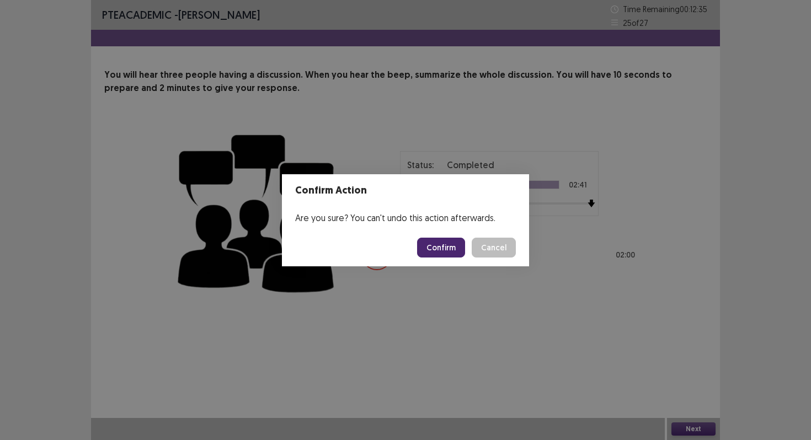
click at [442, 253] on button "Confirm" at bounding box center [441, 248] width 48 height 20
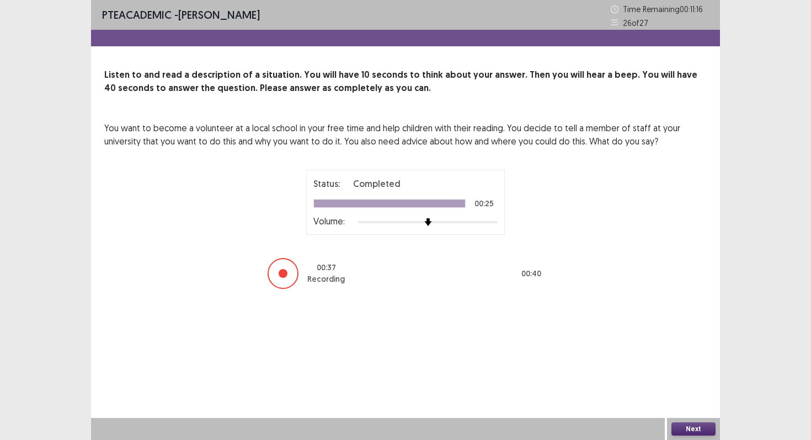
click at [701, 431] on button "Next" at bounding box center [694, 429] width 44 height 13
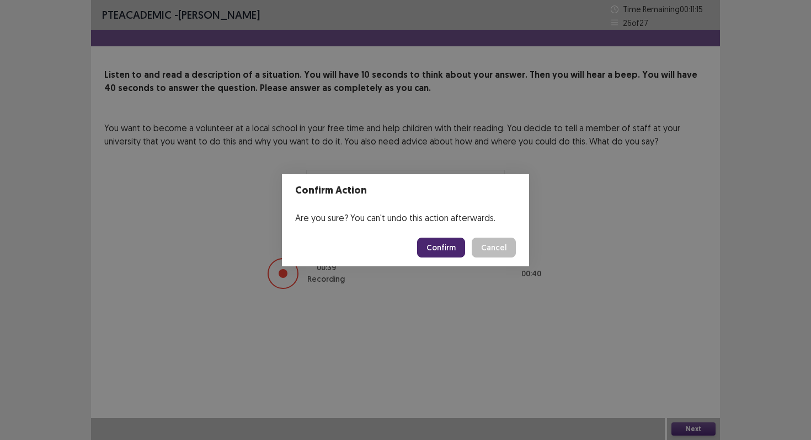
click at [448, 252] on button "Confirm" at bounding box center [441, 248] width 48 height 20
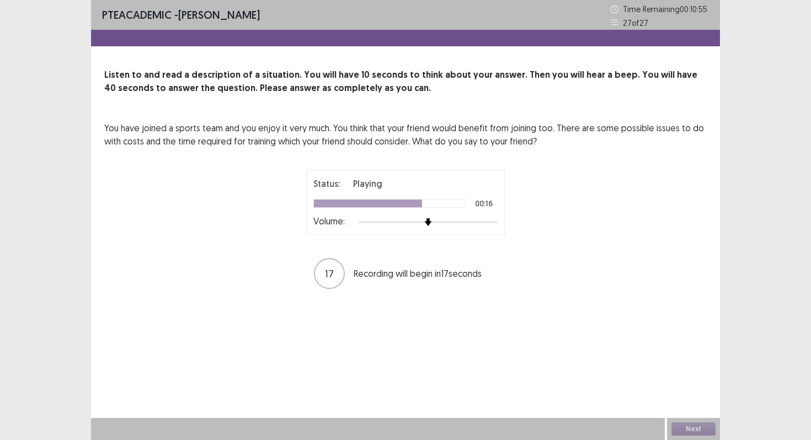
click at [478, 224] on div at bounding box center [428, 222] width 140 height 9
click at [485, 222] on img at bounding box center [484, 223] width 8 height 8
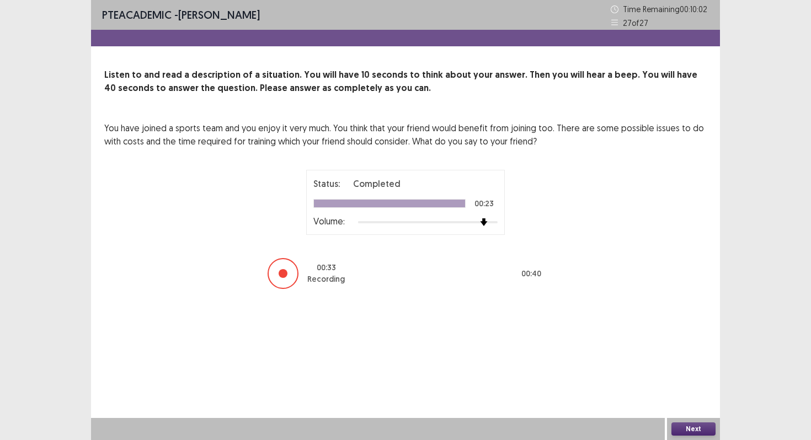
click at [696, 429] on button "Next" at bounding box center [694, 429] width 44 height 13
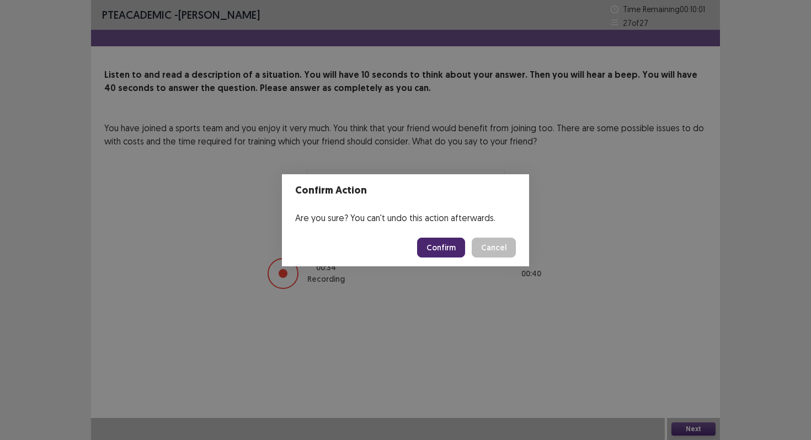
click at [459, 247] on button "Confirm" at bounding box center [441, 248] width 48 height 20
